Goal: Register for event/course

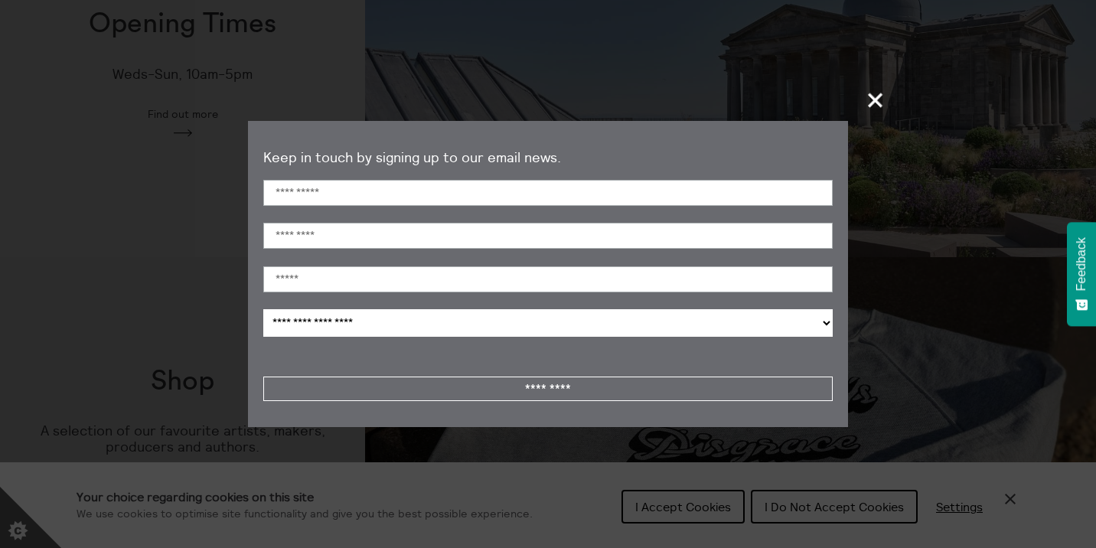
scroll to position [555, 0]
click at [871, 104] on span "+" at bounding box center [875, 99] width 45 height 45
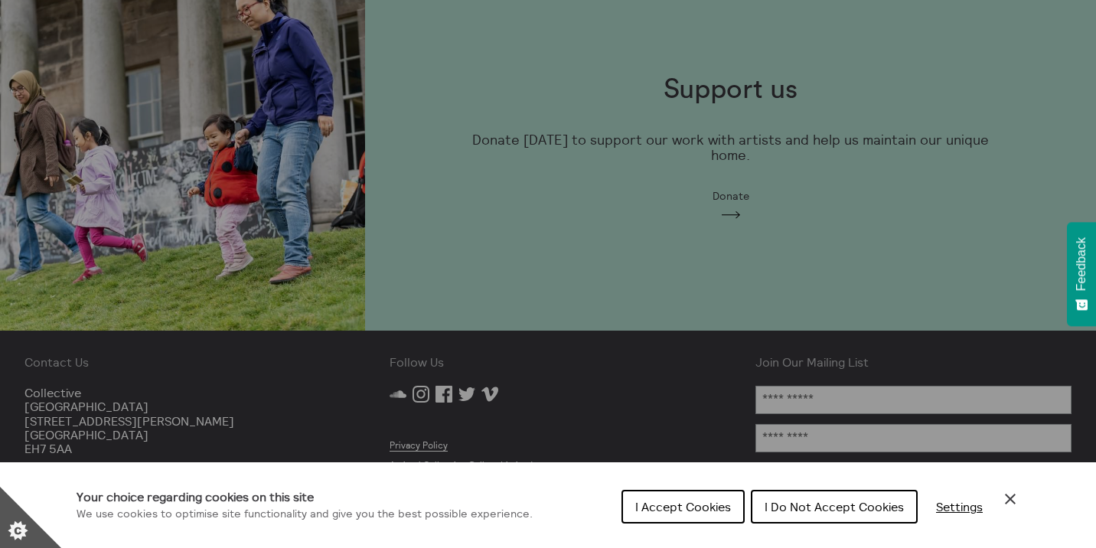
scroll to position [1190, 0]
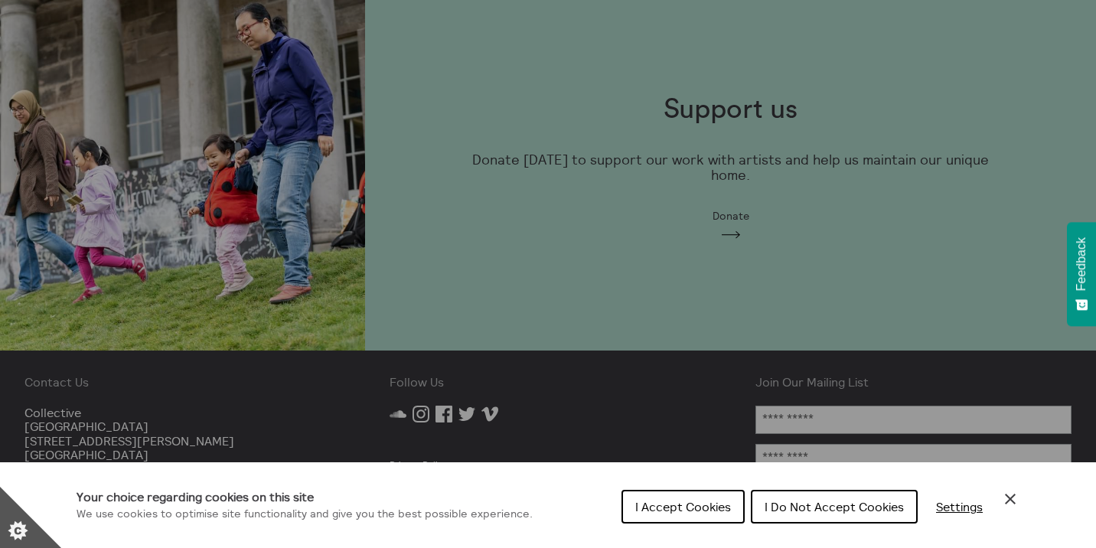
click at [1008, 494] on icon "Close Cookie Control" at bounding box center [1010, 499] width 18 height 18
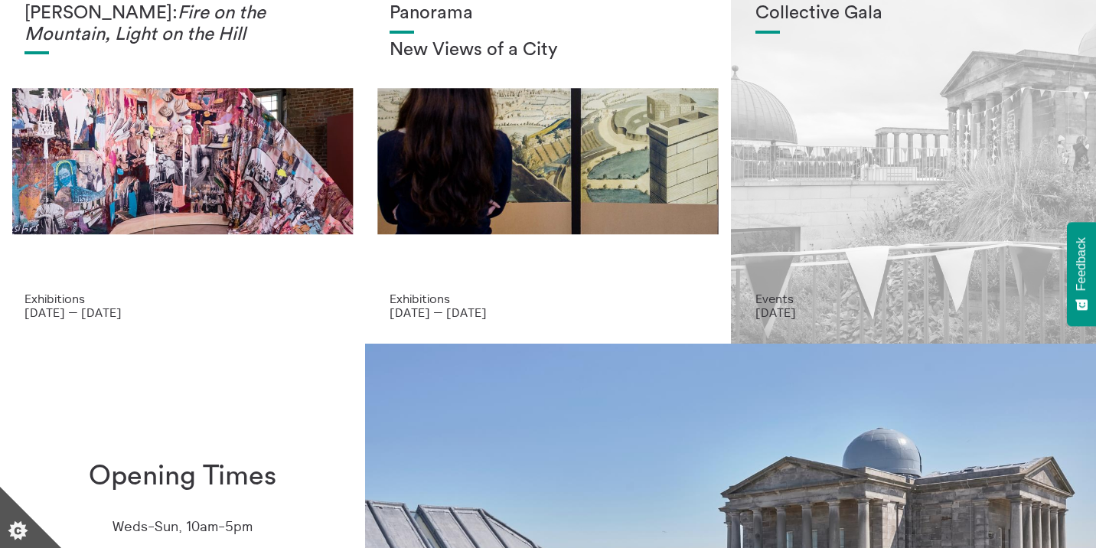
scroll to position [103, 0]
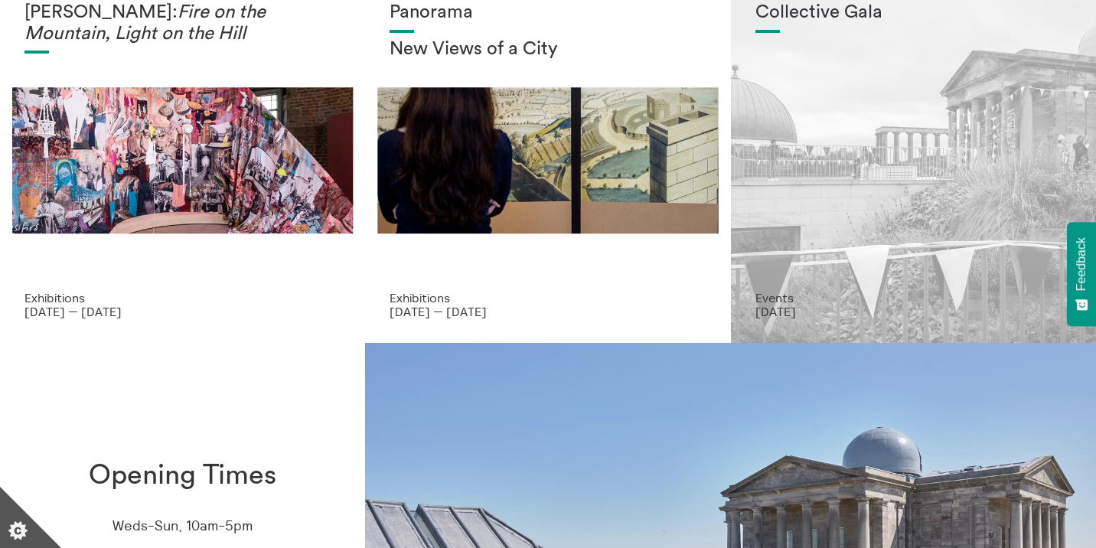
click at [829, 249] on div "Collective Gala" at bounding box center [913, 146] width 316 height 288
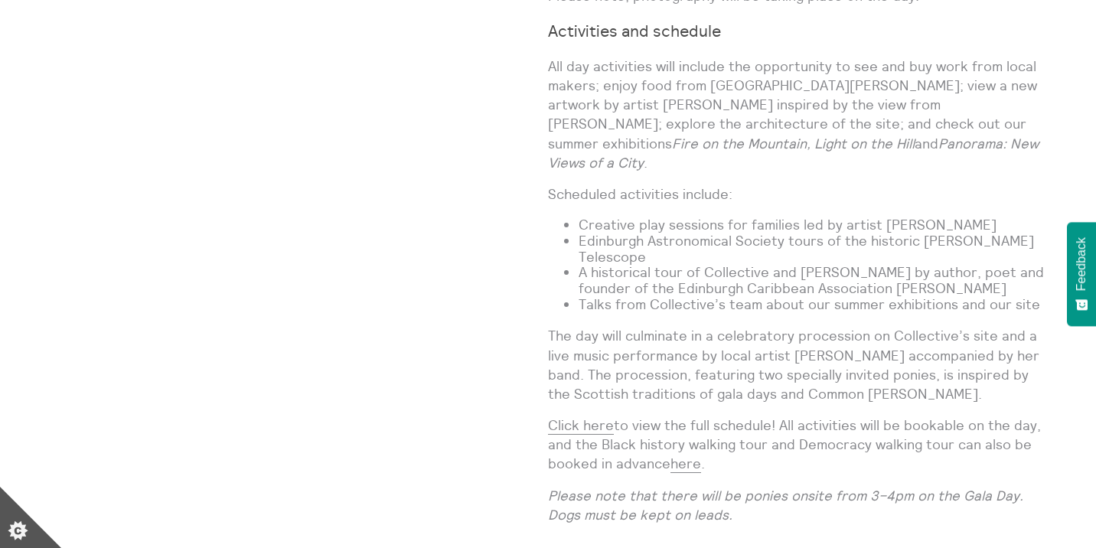
scroll to position [1283, 0]
click at [596, 414] on link "Click here" at bounding box center [581, 423] width 66 height 18
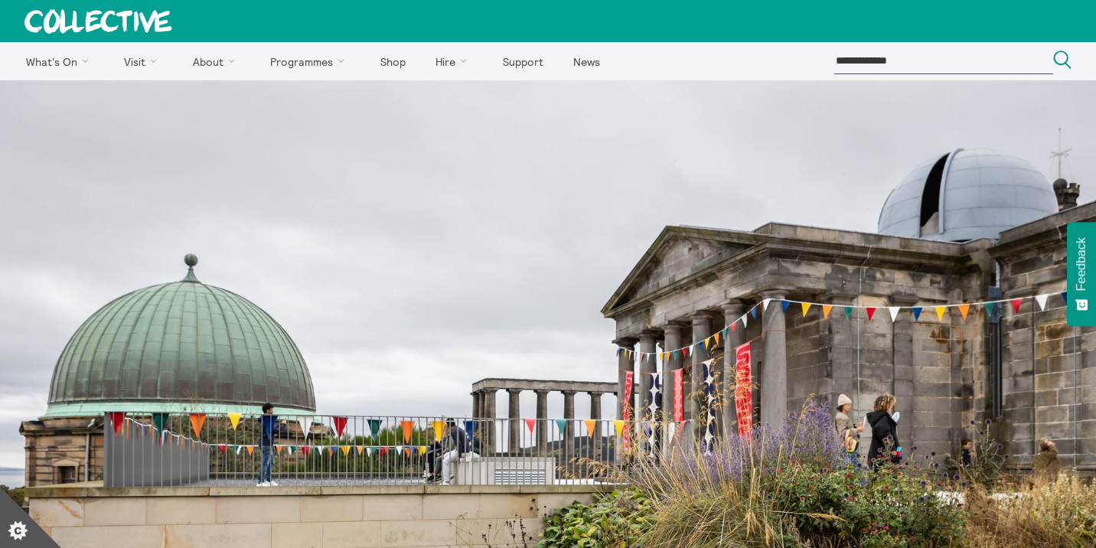
click at [17, 532] on icon "Set cookie preferences" at bounding box center [18, 530] width 20 height 19
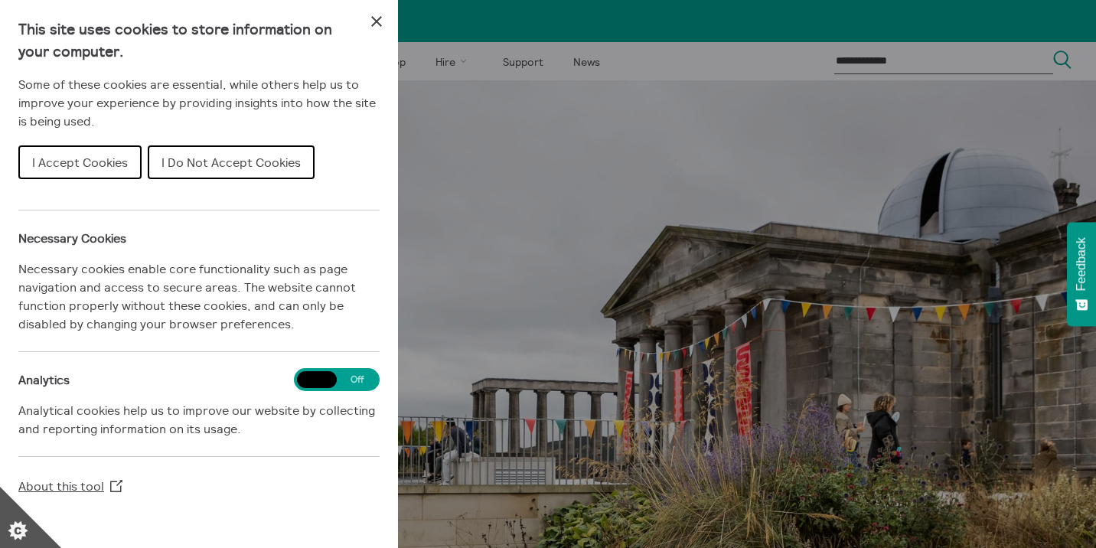
click at [212, 163] on span "I Do Not Accept Cookies" at bounding box center [230, 162] width 139 height 15
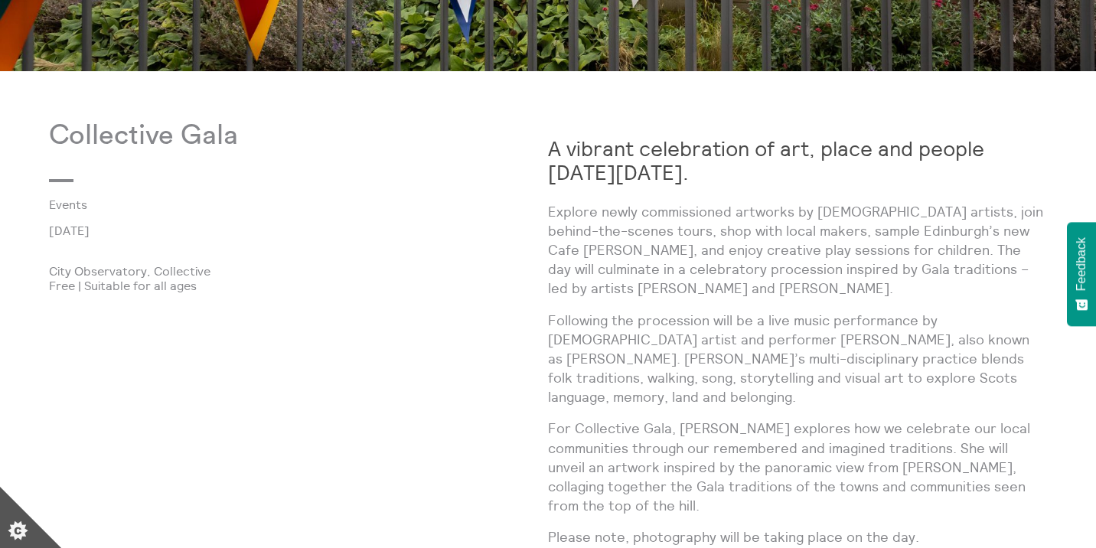
scroll to position [746, 0]
